Goal: Ask a question

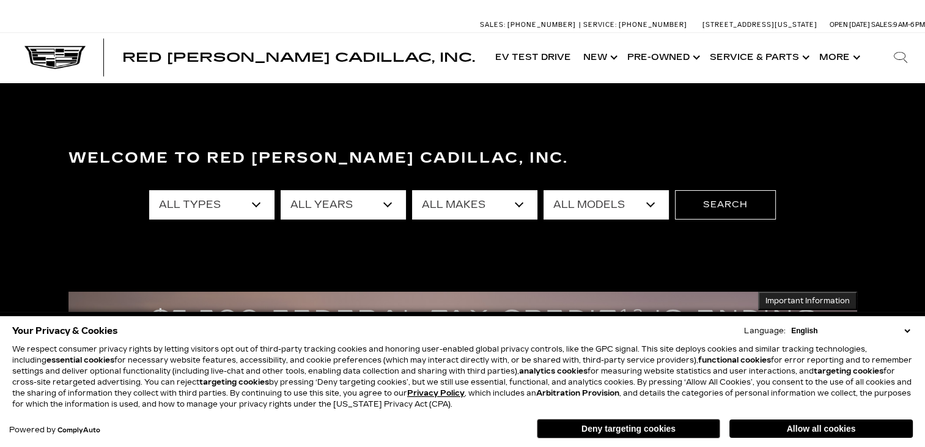
drag, startPoint x: 0, startPoint y: 0, endPoint x: 257, endPoint y: 207, distance: 329.9
click at [257, 207] on select "All Types New Used Certified Used Demo" at bounding box center [211, 204] width 125 height 29
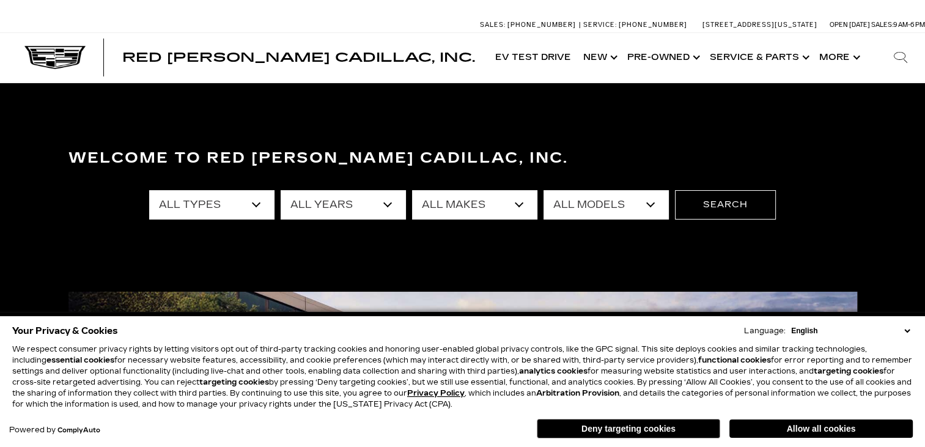
click at [257, 207] on select "All Types New Used Certified Used Demo" at bounding box center [211, 204] width 125 height 29
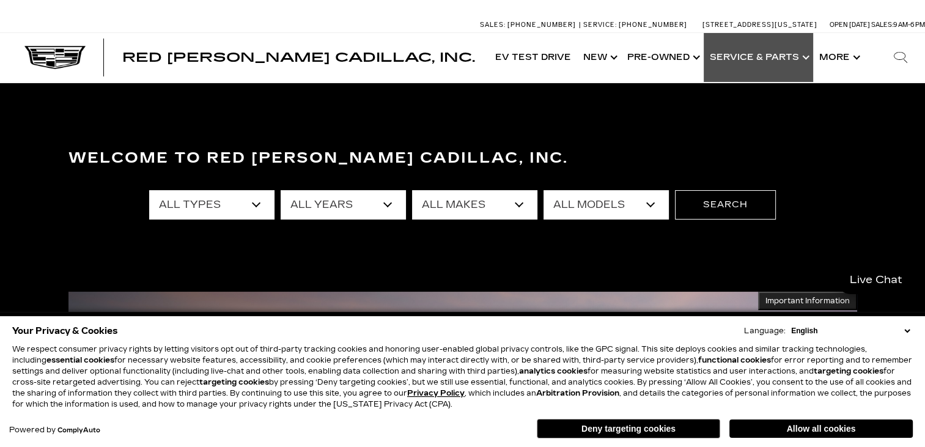
click at [755, 57] on link "Show Service & Parts" at bounding box center [757, 57] width 109 height 49
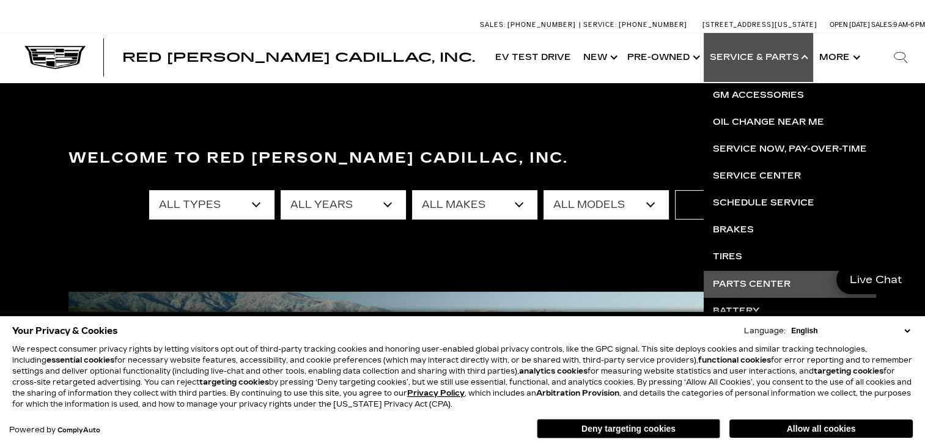
click at [763, 279] on link "Parts Center" at bounding box center [789, 284] width 172 height 27
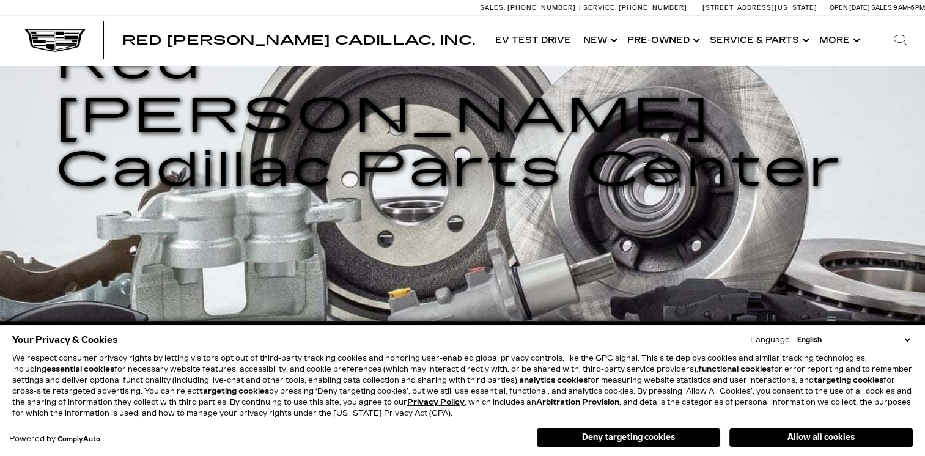
scroll to position [232, 0]
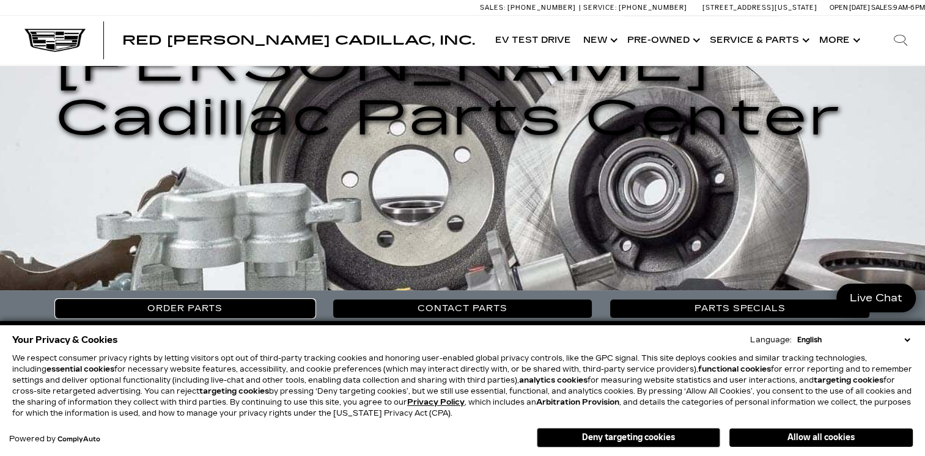
click at [244, 299] on link "Order Parts" at bounding box center [185, 308] width 259 height 18
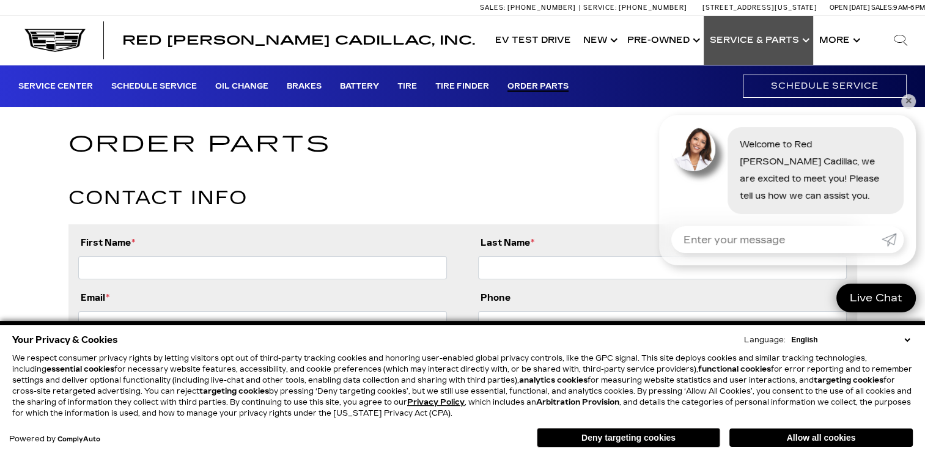
click at [792, 39] on link "Show Service & Parts" at bounding box center [757, 40] width 109 height 49
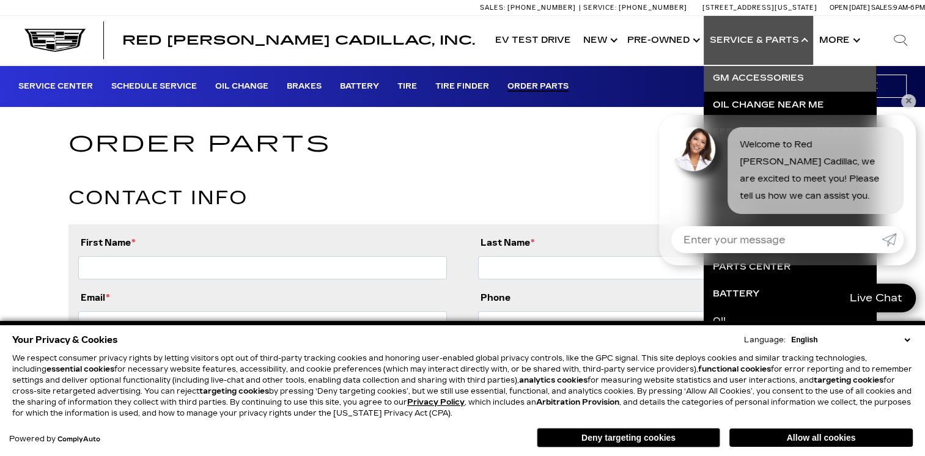
click at [757, 73] on link "GM Accessories" at bounding box center [789, 78] width 172 height 27
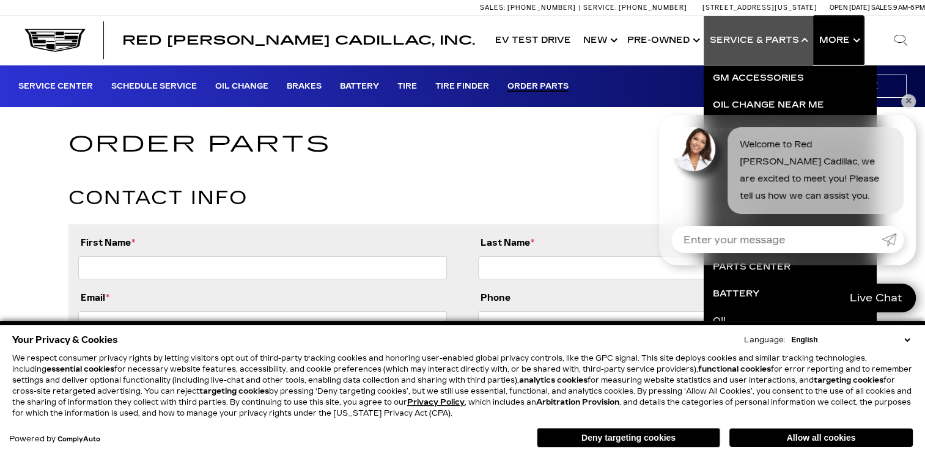
click at [827, 48] on button "Show More" at bounding box center [838, 40] width 51 height 49
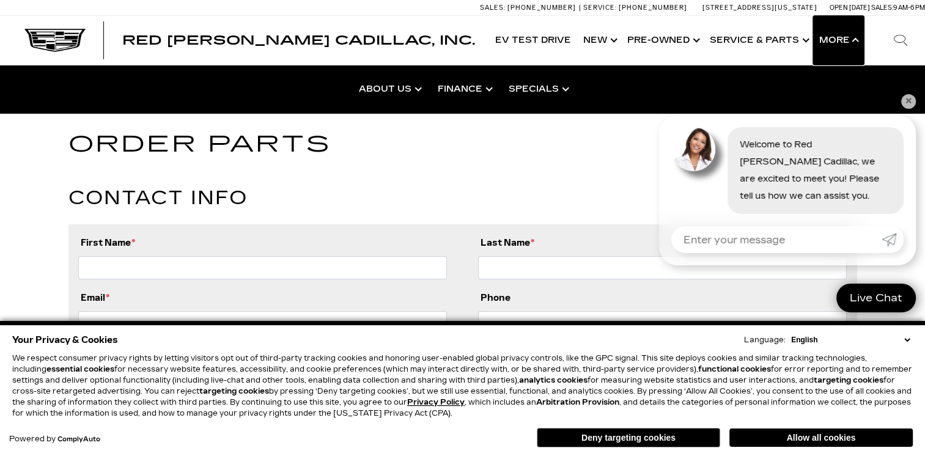
click at [827, 48] on button "Show More" at bounding box center [838, 40] width 51 height 49
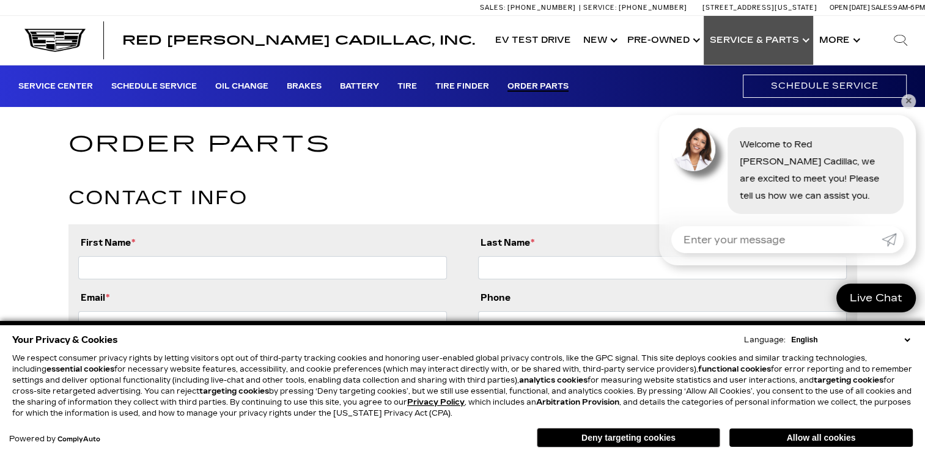
click at [763, 37] on link "Show Service & Parts" at bounding box center [757, 40] width 109 height 49
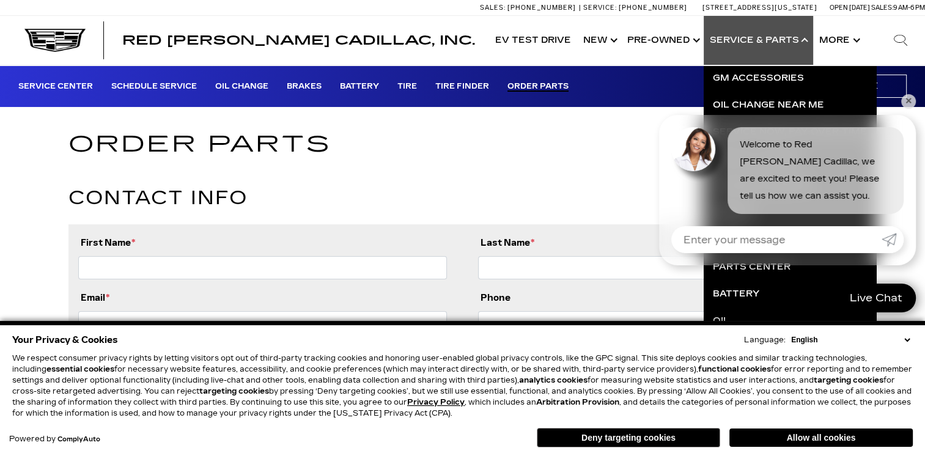
click at [790, 236] on input "Enter your message" at bounding box center [776, 239] width 210 height 27
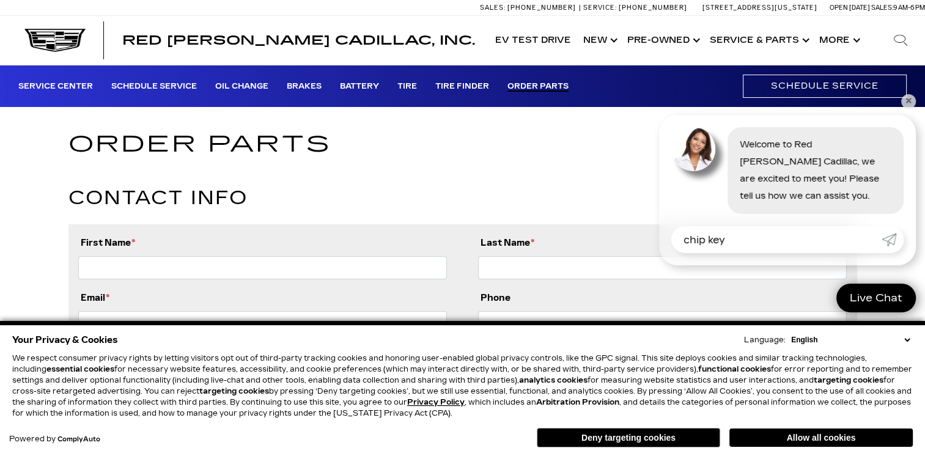
type input "chip key"
click at [886, 241] on icon "Submit" at bounding box center [888, 239] width 15 height 15
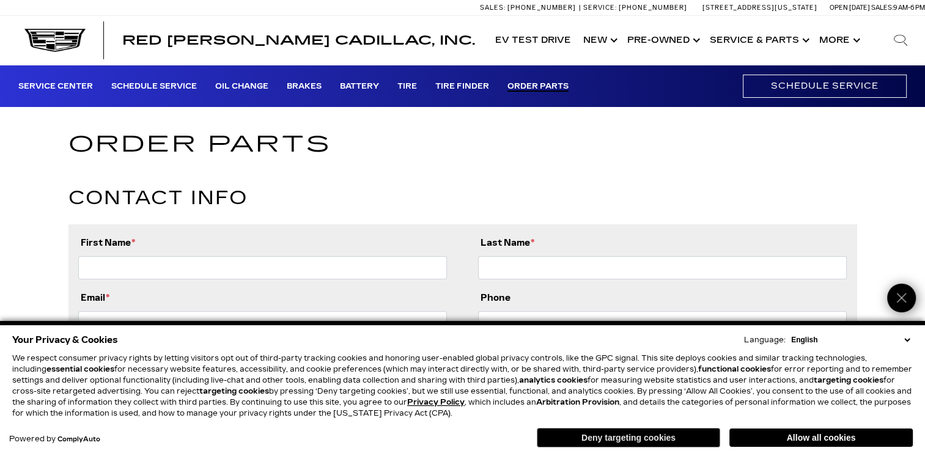
click at [652, 439] on button "Deny targeting cookies" at bounding box center [628, 438] width 183 height 20
